Goal: Find specific page/section: Find specific page/section

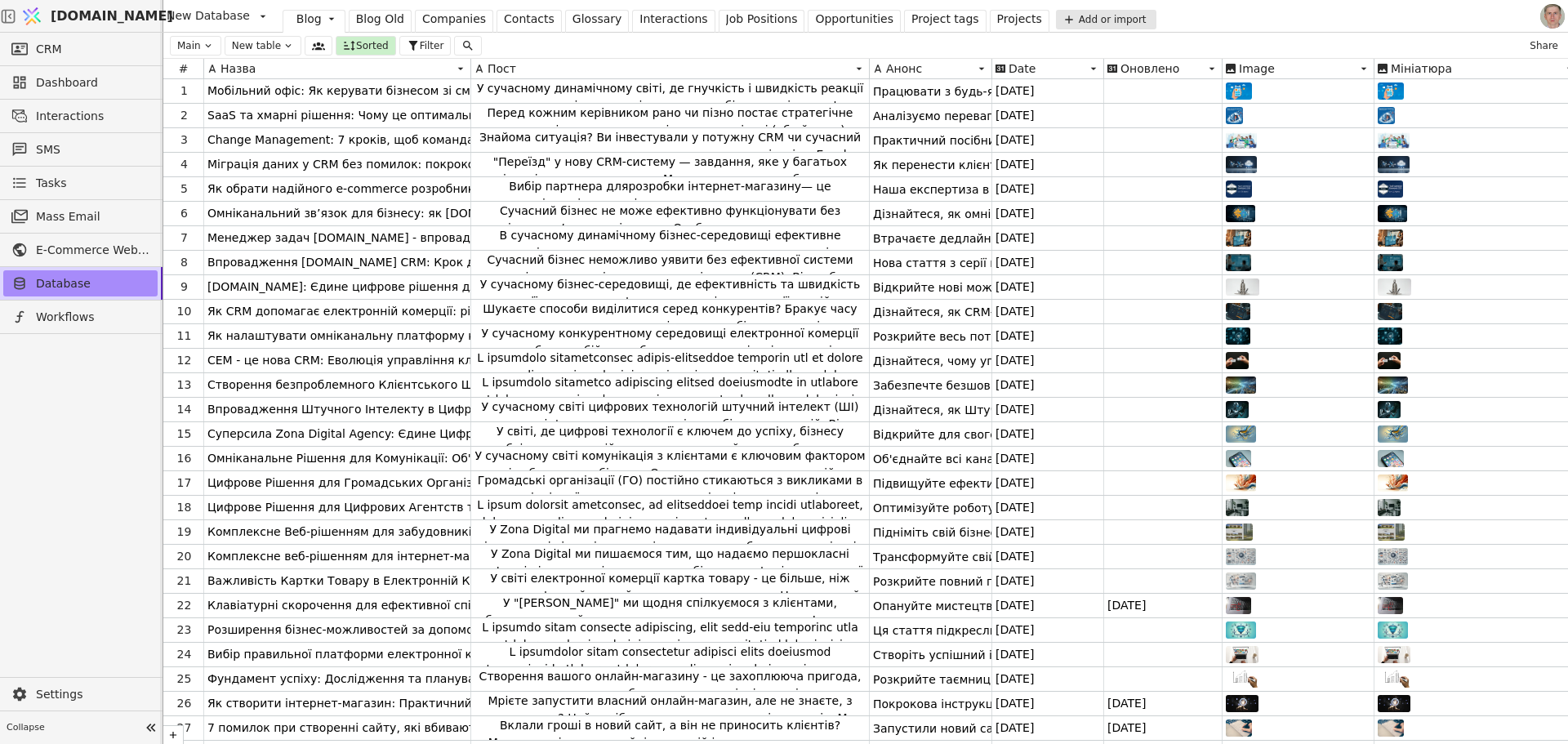
scroll to position [279, 0]
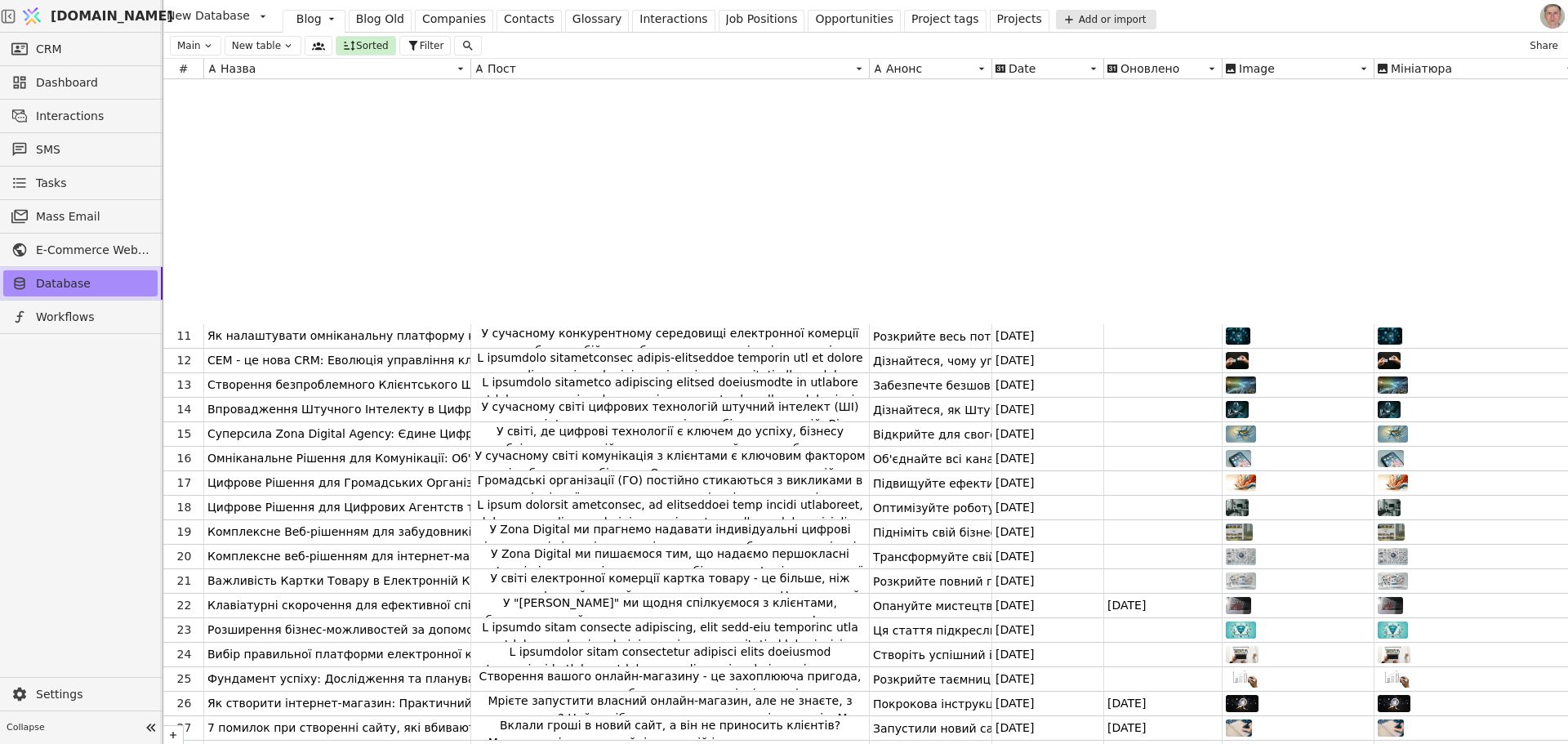
scroll to position [279, 0]
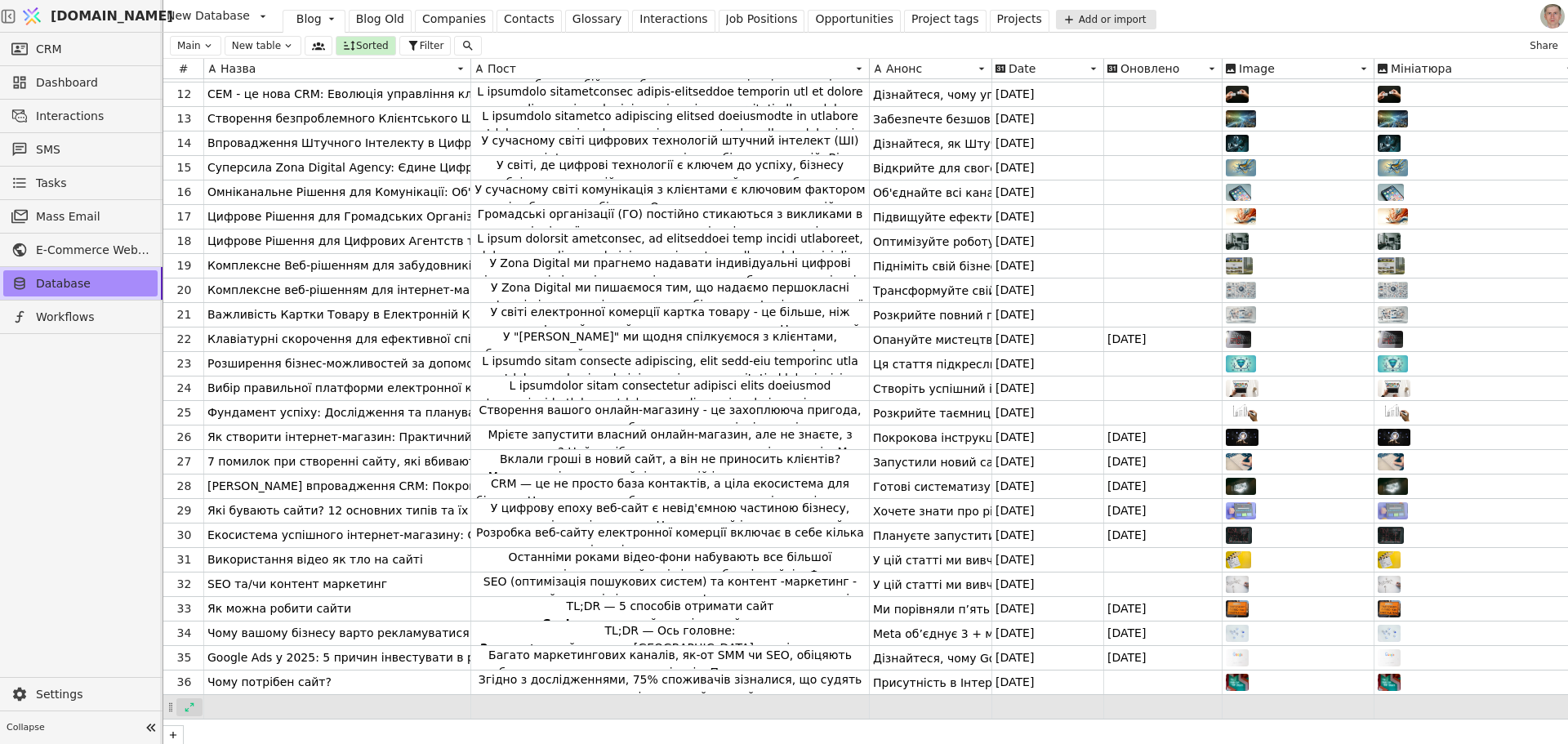
click at [185, 702] on icon at bounding box center [190, 707] width 11 height 11
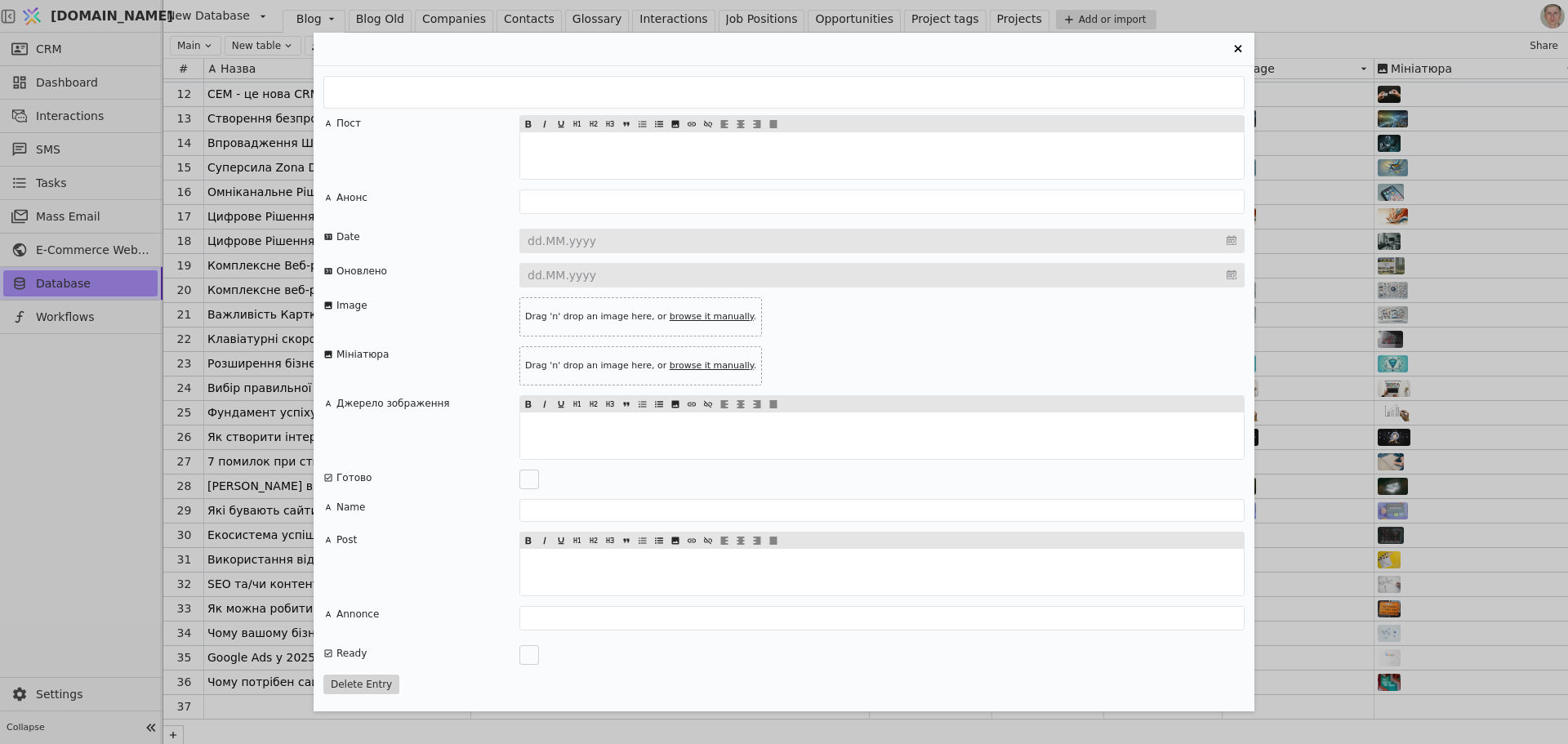
click at [1236, 52] on icon "Entry Card" at bounding box center [1239, 49] width 8 height 8
